Goal: Check status: Check status

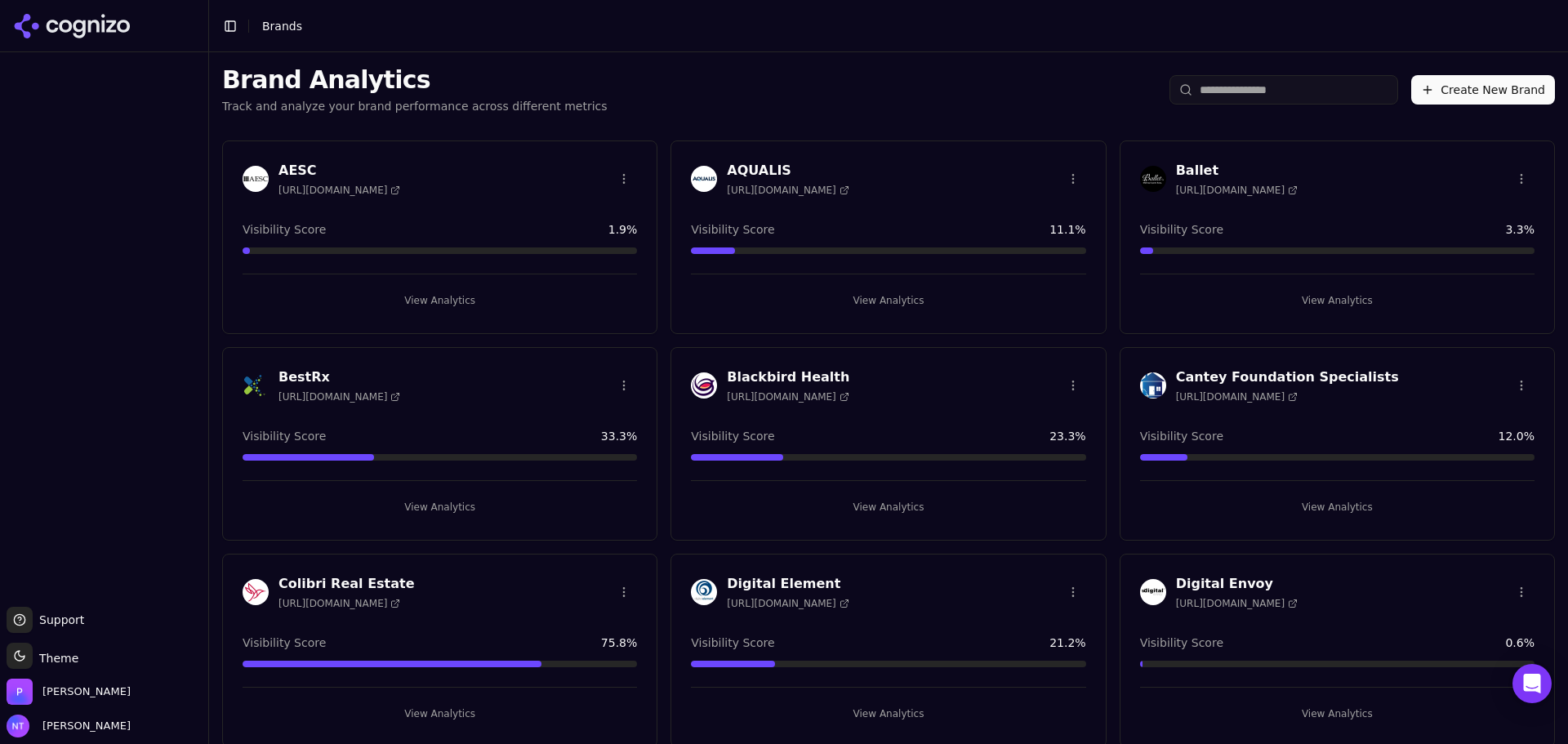
scroll to position [1625, 0]
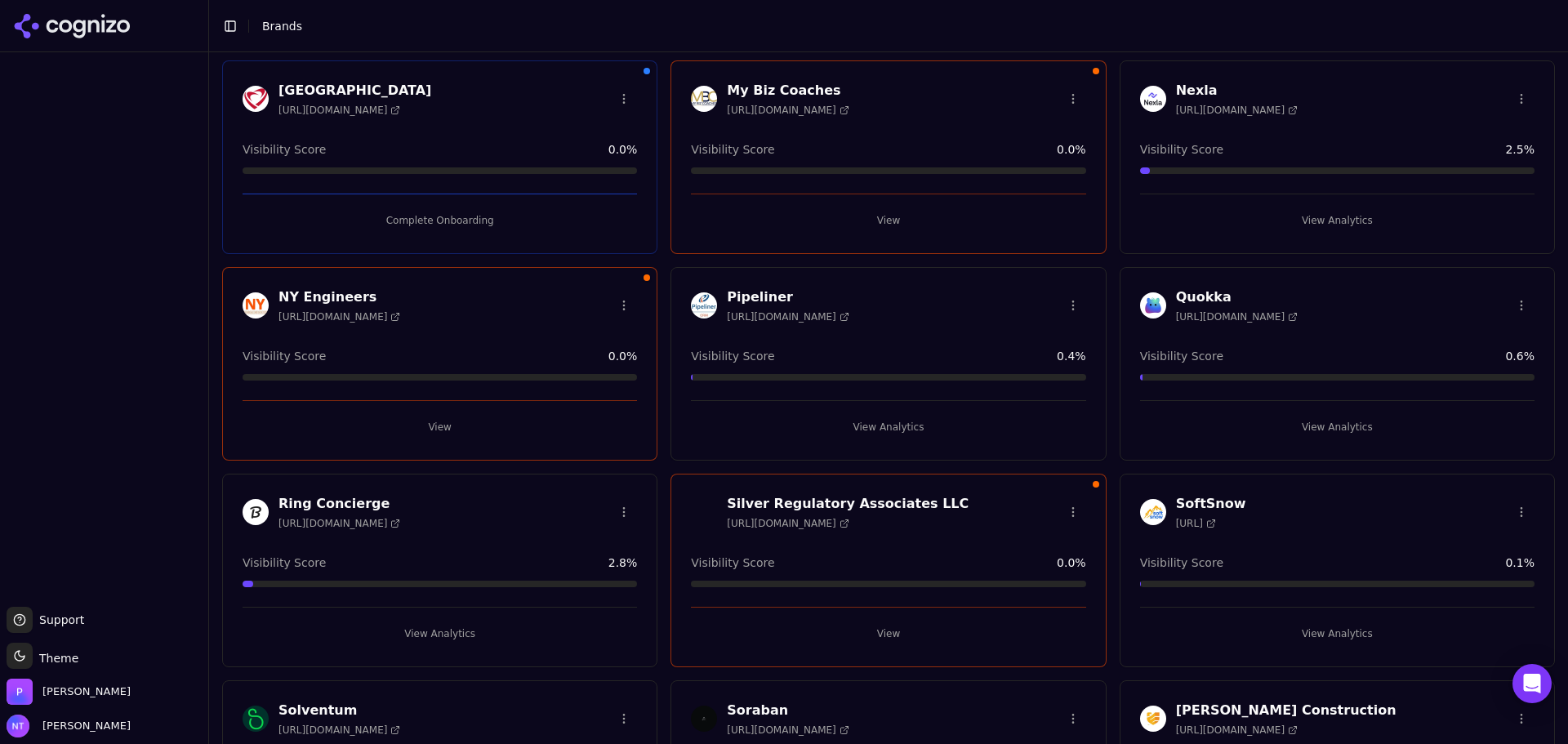
scroll to position [1544, 0]
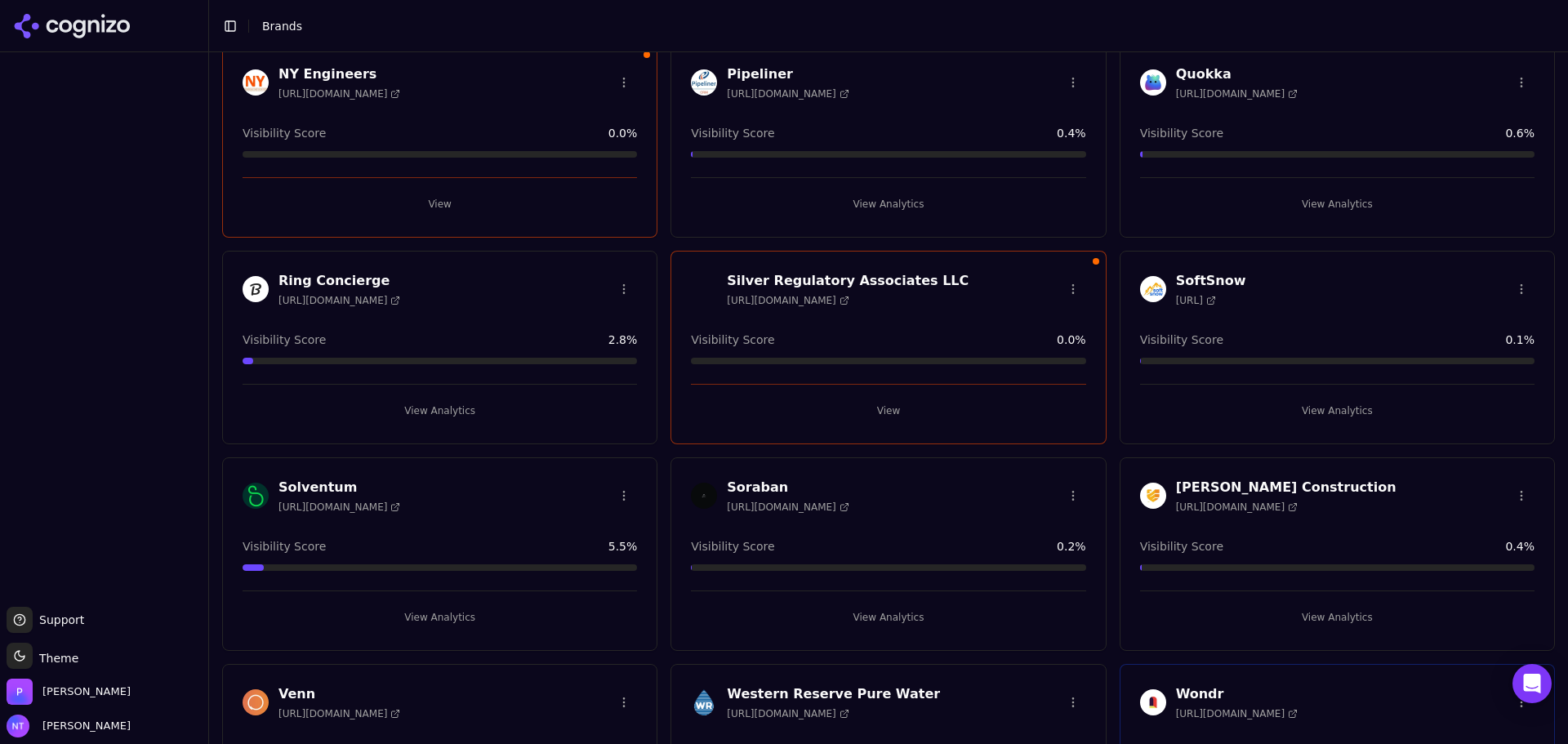
click at [871, 412] on button "View" at bounding box center [888, 411] width 395 height 26
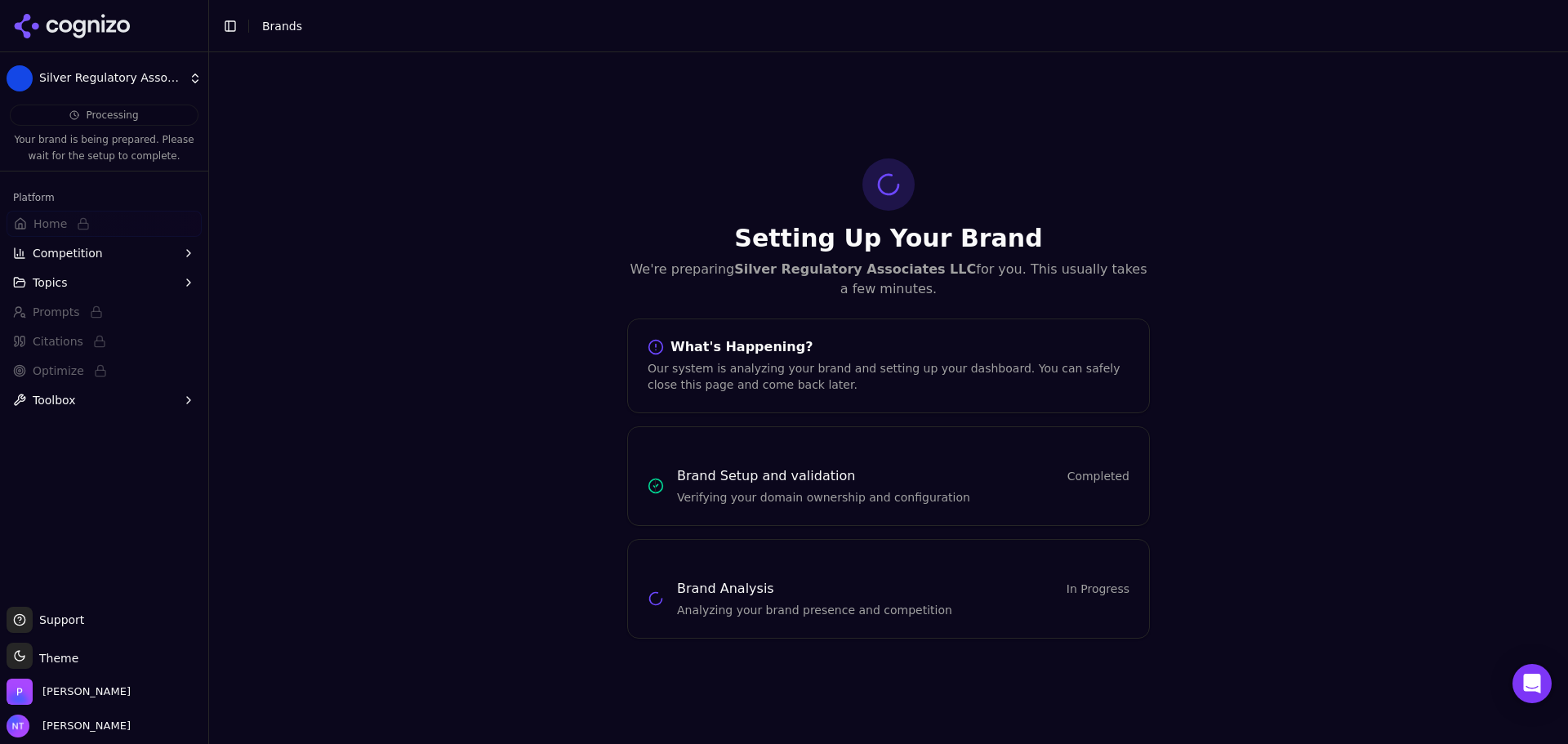
click at [398, 270] on div "Setting Up Your Brand We're preparing Silver Regulatory Associates LLC for you.…" at bounding box center [888, 398] width 1359 height 692
click at [1321, 357] on div "Setting Up Your Brand We're preparing Silver Regulatory Associates LLC for you.…" at bounding box center [888, 398] width 1359 height 692
click at [501, 325] on div "Setting Up Your Brand We're preparing Silver Regulatory Associates LLC for you.…" at bounding box center [888, 398] width 1359 height 692
drag, startPoint x: 902, startPoint y: 190, endPoint x: 918, endPoint y: 196, distance: 17.1
click at [927, 198] on div "Setting Up Your Brand We're preparing Silver Regulatory Associates LLC for you.…" at bounding box center [889, 229] width 523 height 141
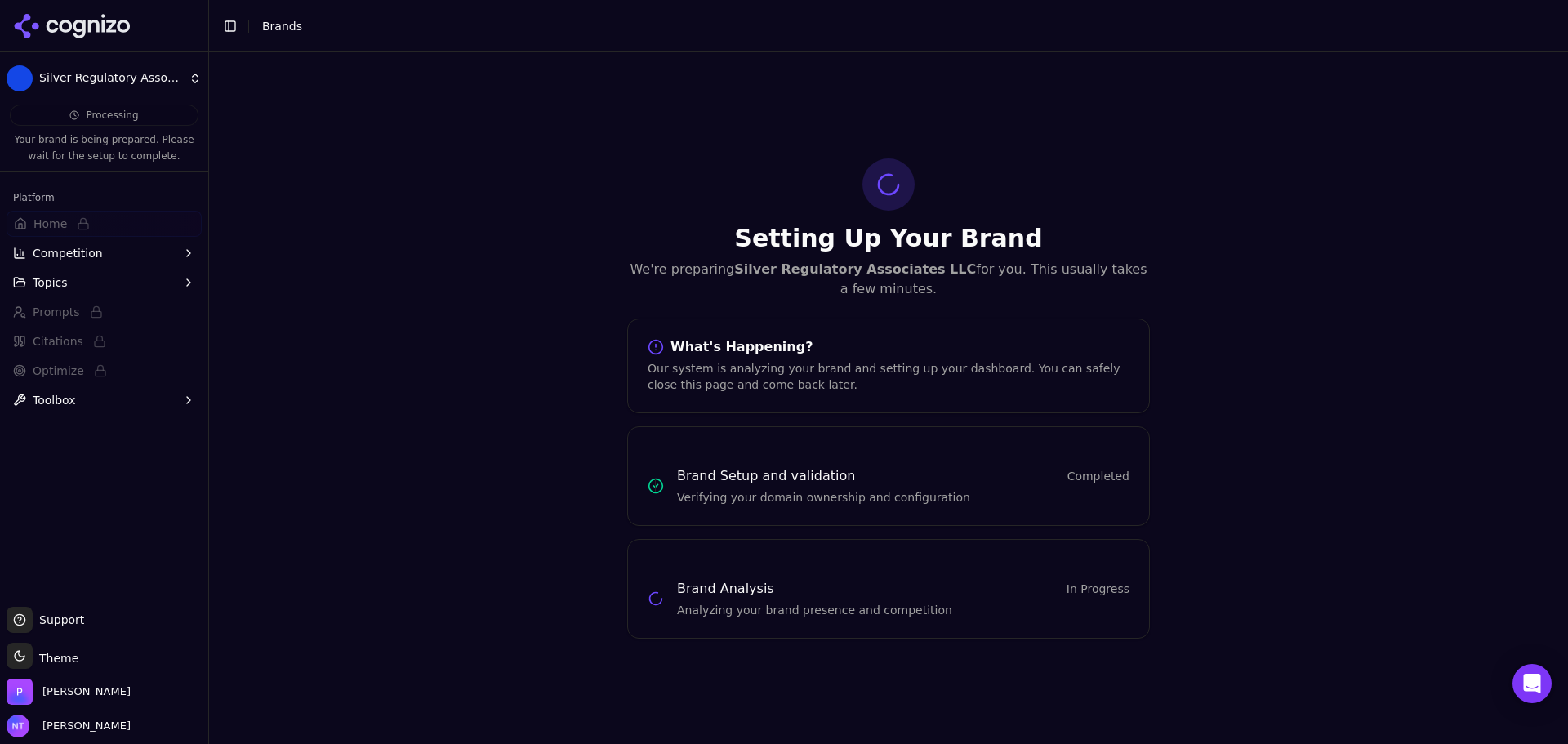
click at [383, 430] on div "Setting Up Your Brand We're preparing Silver Regulatory Associates LLC for you.…" at bounding box center [888, 398] width 1359 height 692
click at [455, 203] on div "Setting Up Your Brand We're preparing Silver Regulatory Associates LLC for you.…" at bounding box center [888, 398] width 1359 height 692
click at [98, 26] on icon at bounding box center [93, 26] width 11 height 12
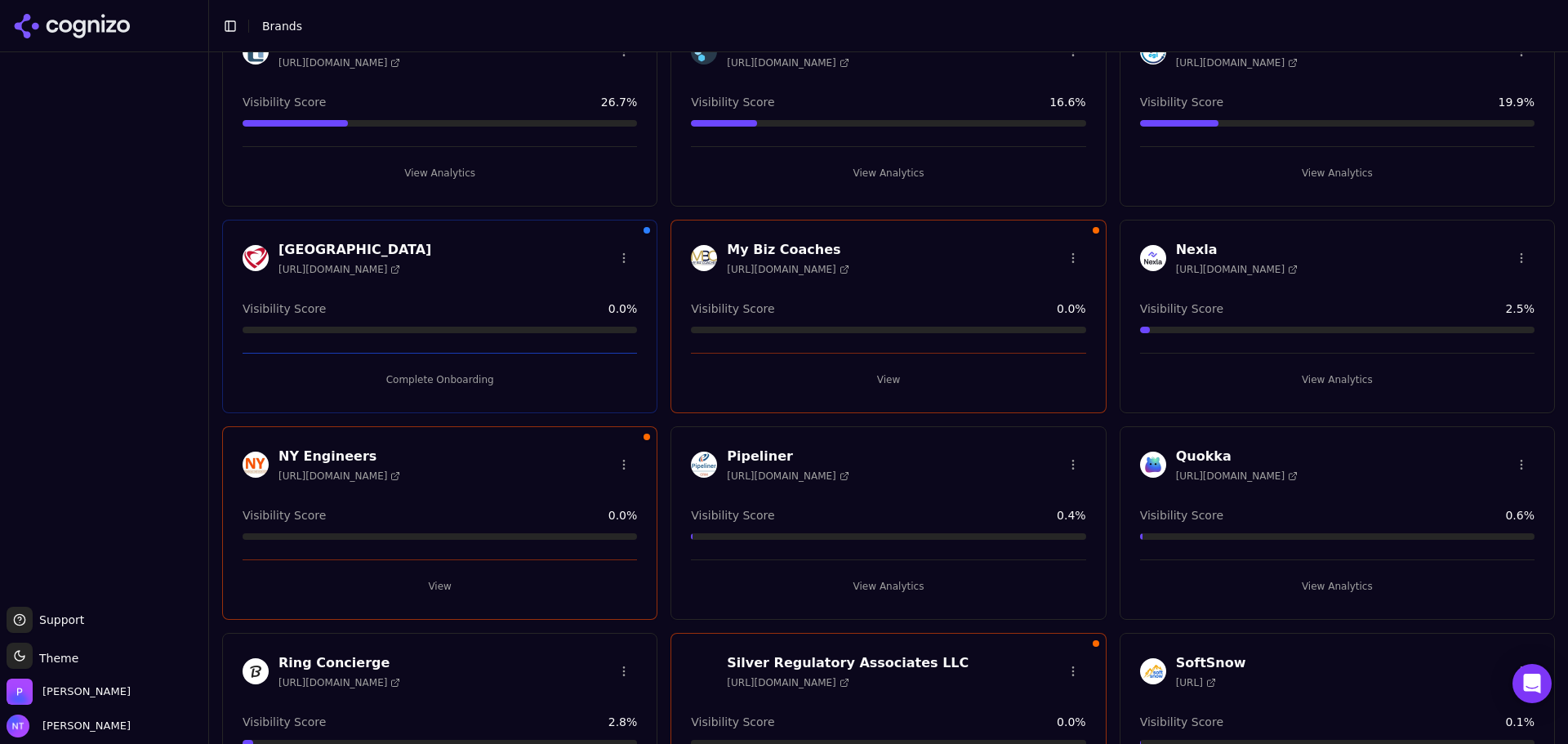
scroll to position [1307, 0]
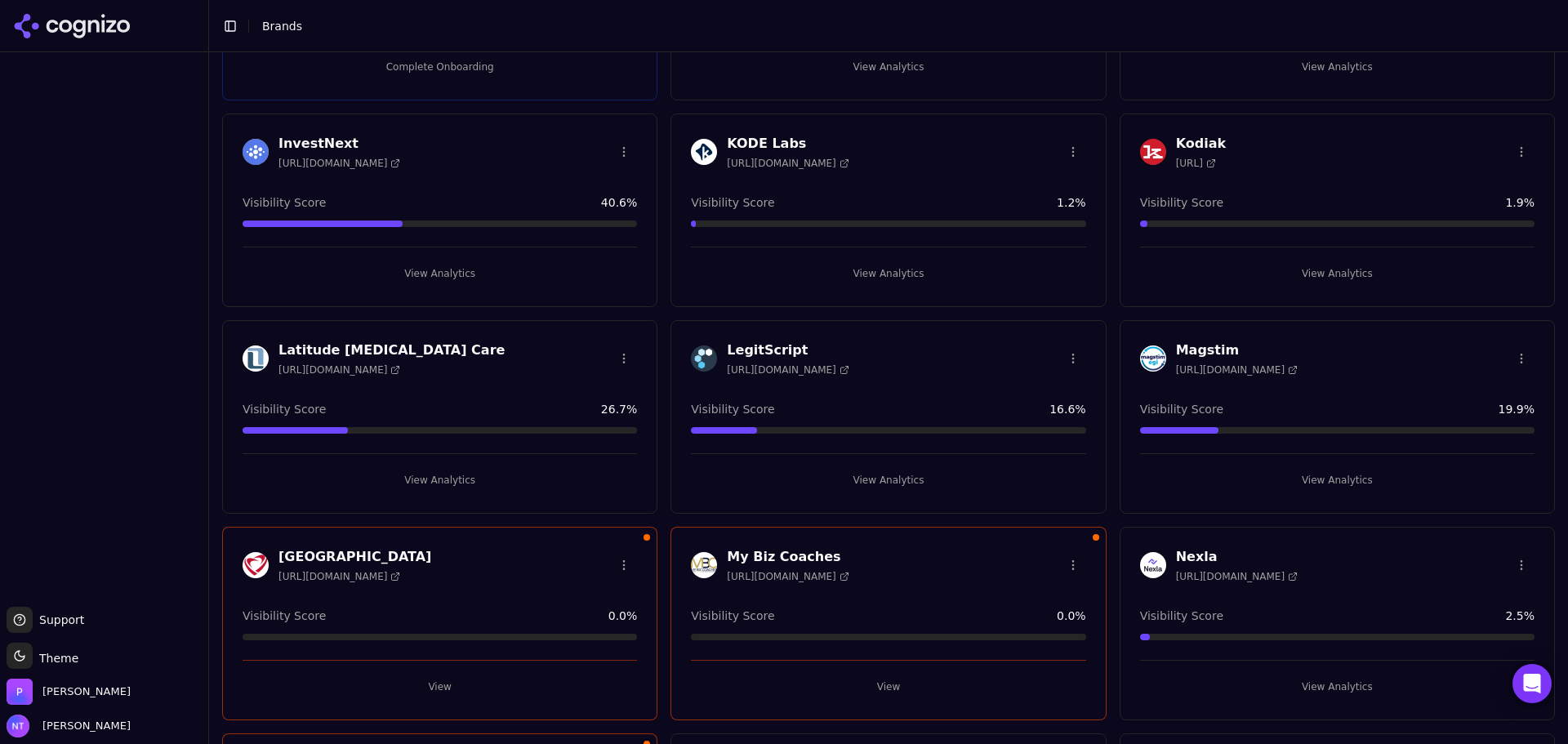
scroll to position [853, 0]
click at [878, 679] on button "View" at bounding box center [888, 688] width 395 height 26
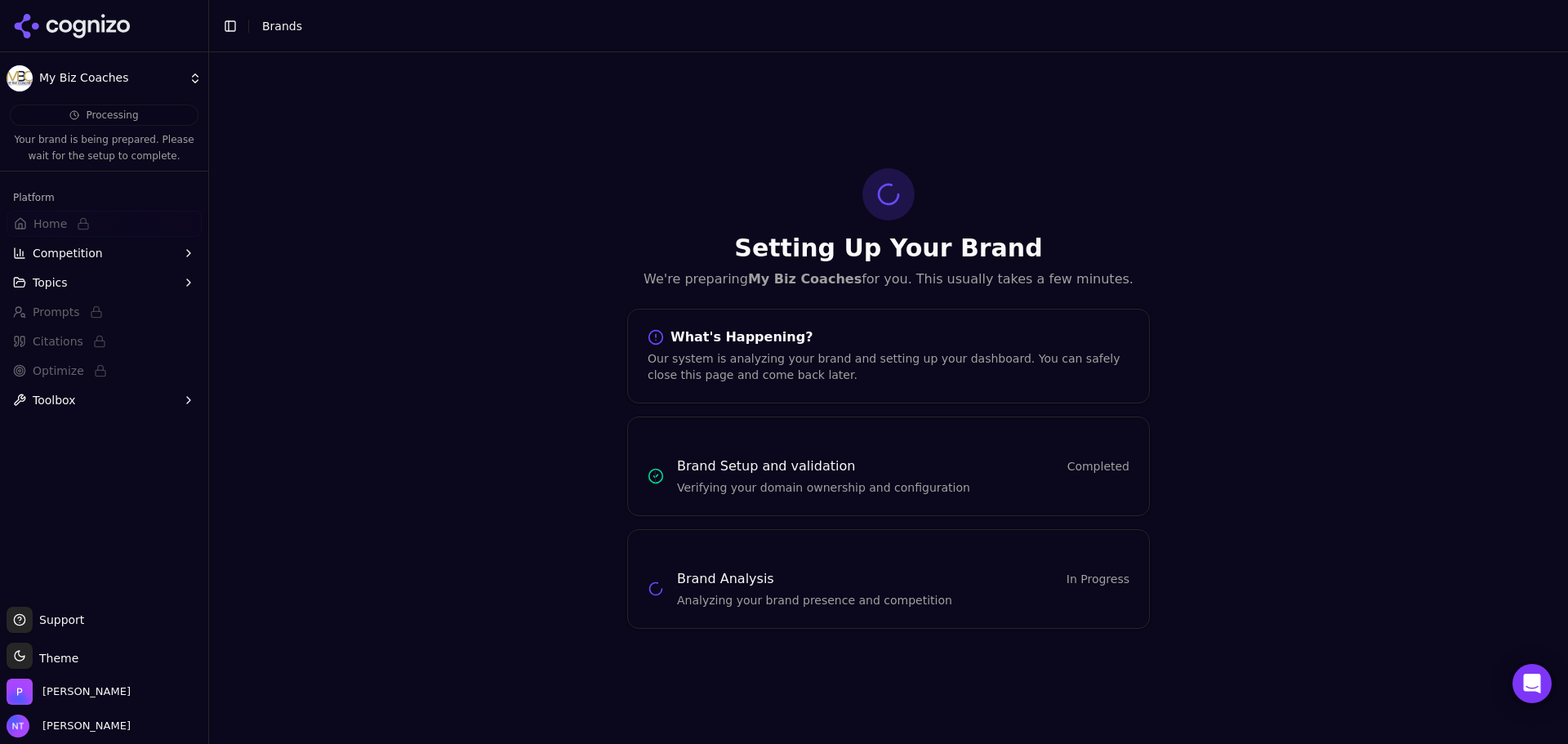
click at [938, 16] on header "Toggle Sidebar Brands" at bounding box center [888, 26] width 1359 height 52
click at [516, 226] on div "Setting Up Your Brand We're preparing My Biz Coaches for you. This usually take…" at bounding box center [888, 398] width 1359 height 692
drag, startPoint x: 1091, startPoint y: 571, endPoint x: 1131, endPoint y: 571, distance: 40.0
click at [1131, 571] on div "Brand Analysis In Progress Analyzing your brand presence and competition" at bounding box center [888, 579] width 521 height 59
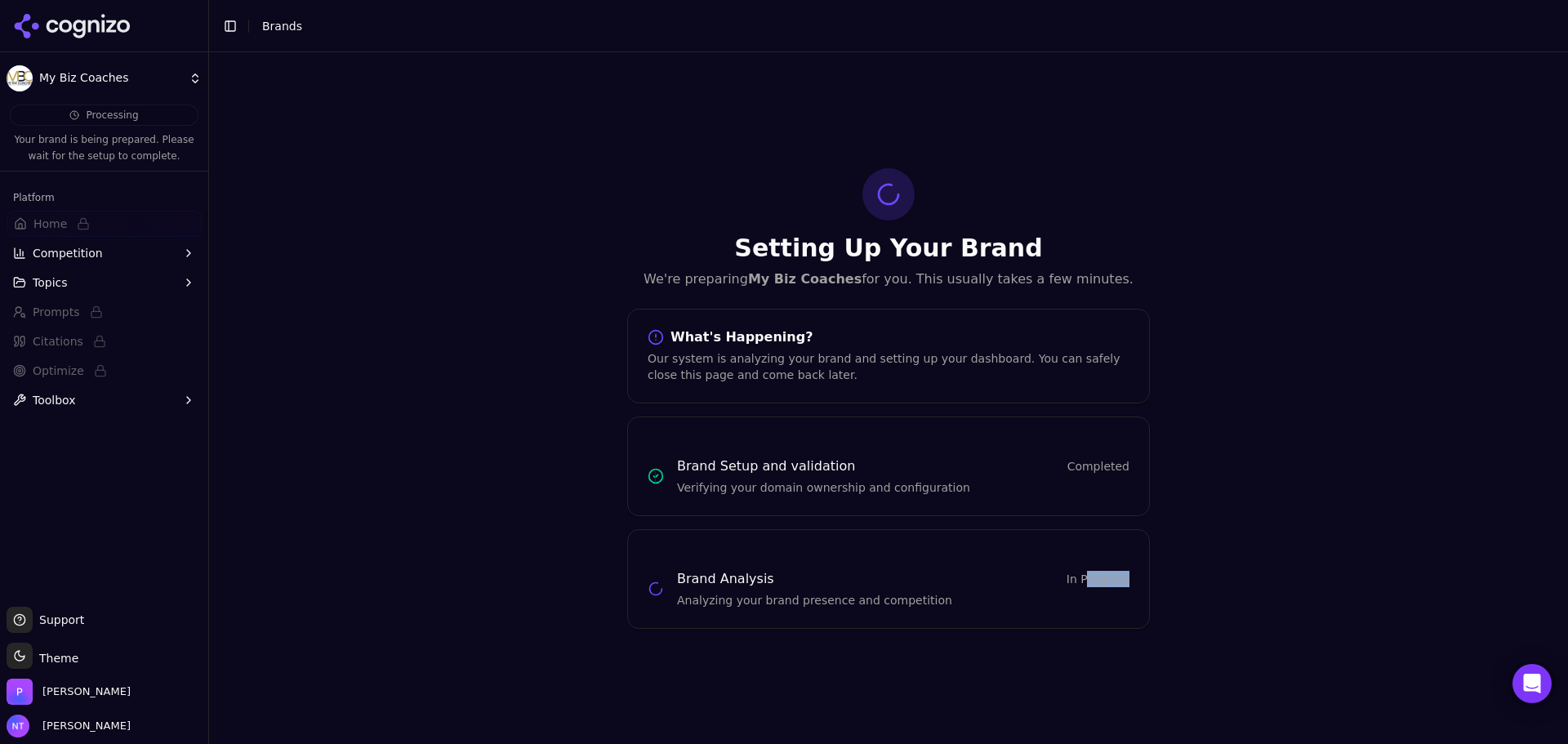
click at [1131, 571] on div "Brand Analysis In Progress Analyzing your brand presence and competition" at bounding box center [888, 579] width 521 height 59
click at [1253, 571] on div "Setting Up Your Brand We're preparing My Biz Coaches for you. This usually take…" at bounding box center [888, 398] width 1359 height 692
click at [77, 18] on icon at bounding box center [72, 26] width 119 height 25
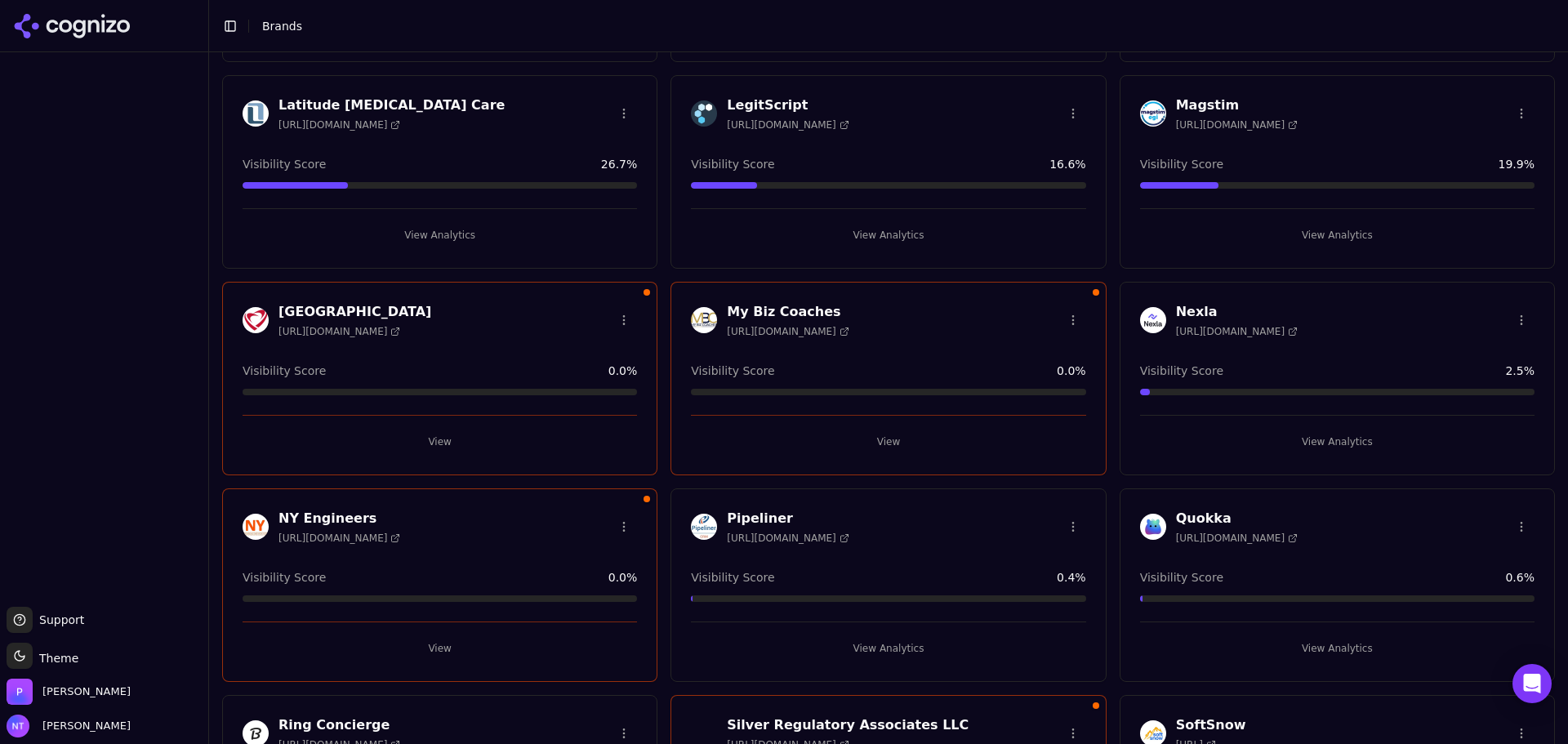
scroll to position [1098, 0]
click at [1430, 392] on div at bounding box center [1337, 393] width 395 height 7
click at [122, 280] on div at bounding box center [104, 330] width 208 height 542
